Goal: Obtain resource: Download file/media

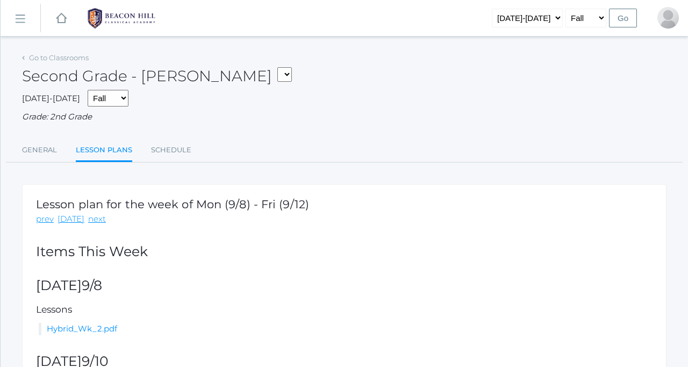
scroll to position [105, 0]
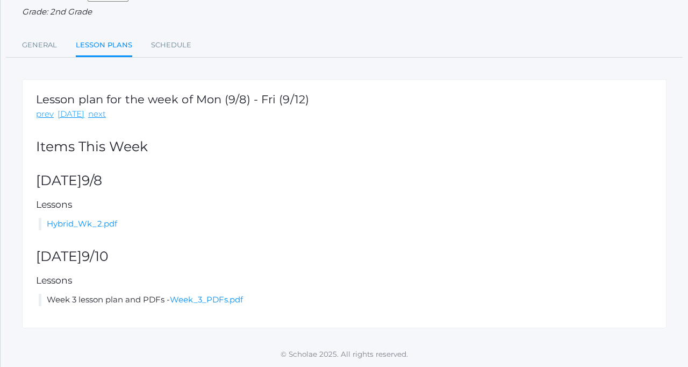
click at [92, 48] on link "Lesson Plans" at bounding box center [104, 45] width 56 height 23
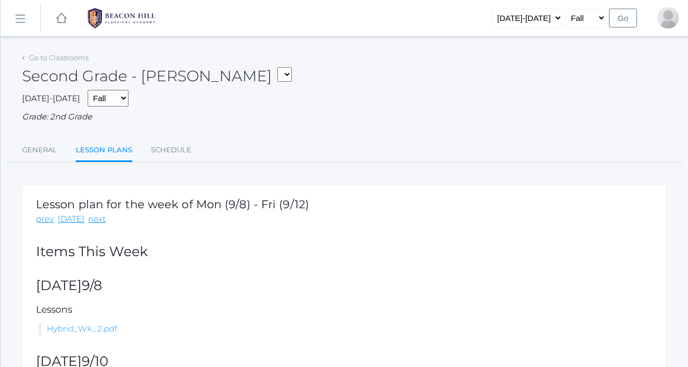
click at [106, 326] on link "Hybrid_Wk_2.pdf" at bounding box center [82, 328] width 70 height 10
click at [278, 74] on select "Second Grade - [PERSON_NAME] Latin 5 - [PERSON_NAME] Mathematics 5 - [PERSON_NA…" at bounding box center [285, 74] width 15 height 15
click at [61, 21] on rect at bounding box center [61, 18] width 13 height 13
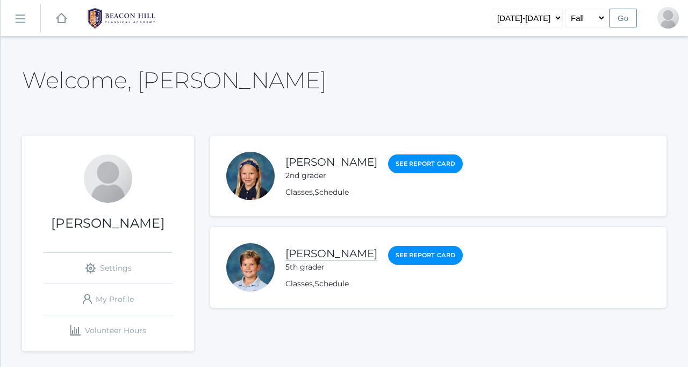
click at [315, 255] on link "[PERSON_NAME]" at bounding box center [332, 253] width 92 height 13
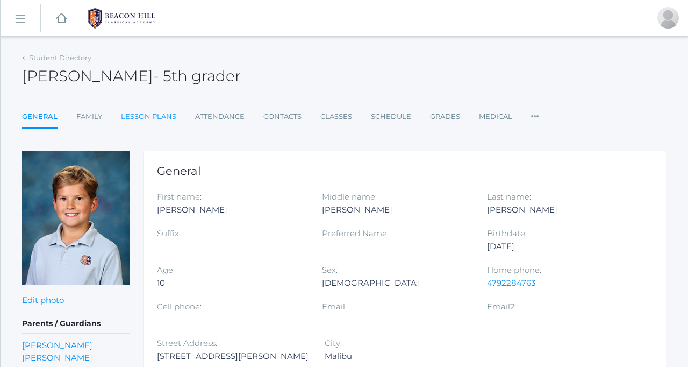
click at [155, 116] on link "Lesson Plans" at bounding box center [148, 117] width 55 height 22
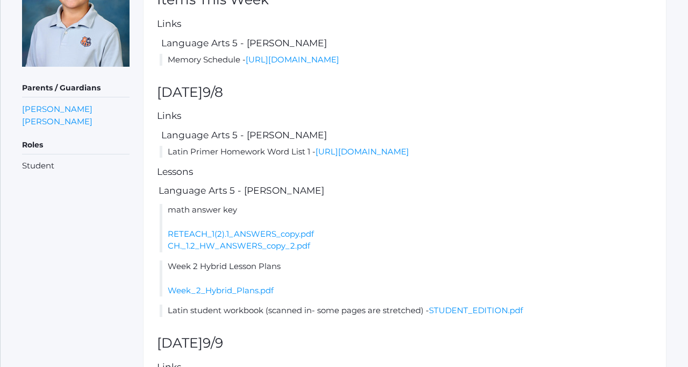
scroll to position [227, 0]
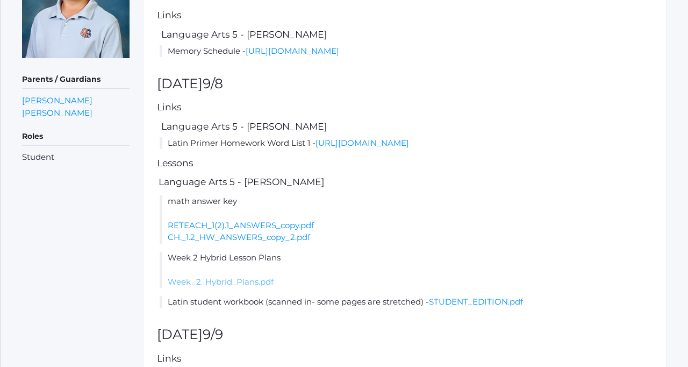
click at [248, 287] on link "Week_2_Hybrid_Plans.pdf" at bounding box center [221, 281] width 106 height 10
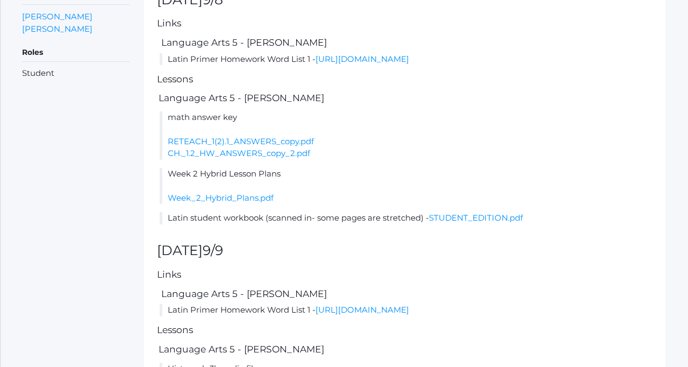
scroll to position [311, 0]
click at [449, 222] on link "STUDENT_EDITION.pdf" at bounding box center [476, 217] width 94 height 10
